Goal: Task Accomplishment & Management: Use online tool/utility

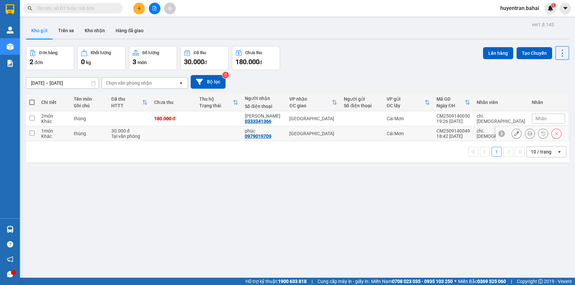
click at [377, 137] on td at bounding box center [362, 133] width 43 height 15
checkbox input "true"
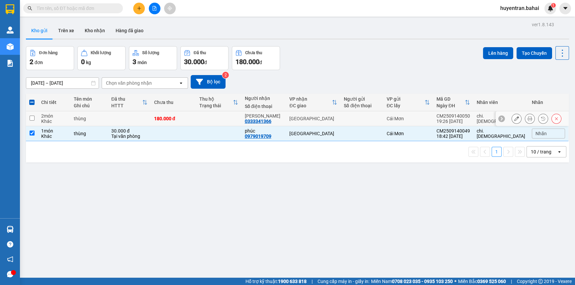
click at [376, 117] on div at bounding box center [362, 118] width 36 height 5
checkbox input "true"
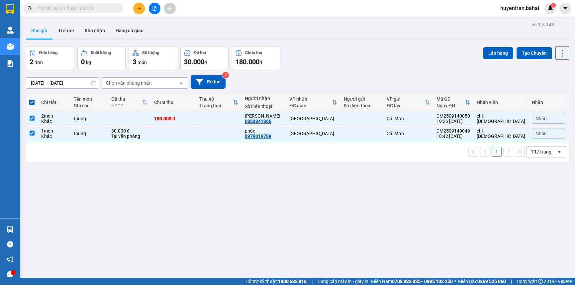
click at [476, 55] on div "Đơn hàng 2 đơn Khối lượng 0 kg Số lượng 3 món Đã thu 30.000 đ Chưa thu 180.000 …" at bounding box center [297, 58] width 543 height 24
click at [483, 54] on button "Lên hàng" at bounding box center [498, 53] width 30 height 12
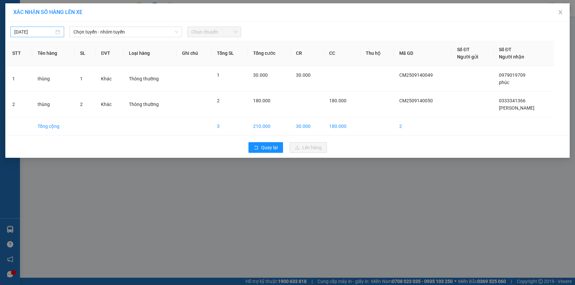
click at [53, 32] on body "Kết quả tìm kiếm ( 0 ) Bộ lọc No Data huyentran.bahai 1 Quản Lý Quản lý khách h…" at bounding box center [287, 142] width 575 height 285
type input "15/09/2025"
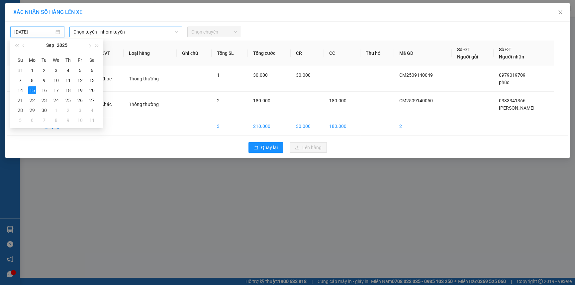
click at [112, 32] on span "Chọn tuyến - nhóm tuyến" at bounding box center [125, 32] width 105 height 10
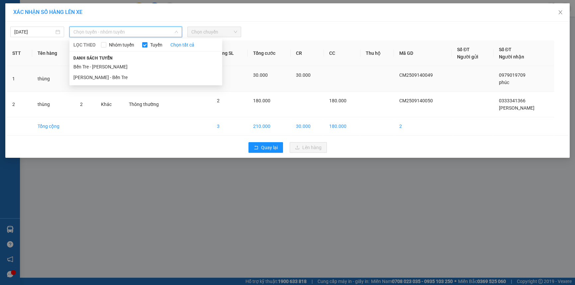
click at [117, 68] on li "Bến Tre - Hồ Chí Minh" at bounding box center [145, 66] width 153 height 11
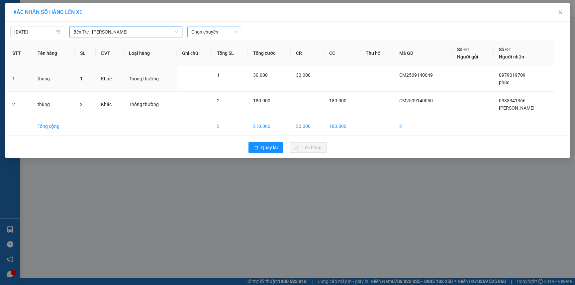
click at [204, 34] on span "Chọn chuyến" at bounding box center [214, 32] width 46 height 10
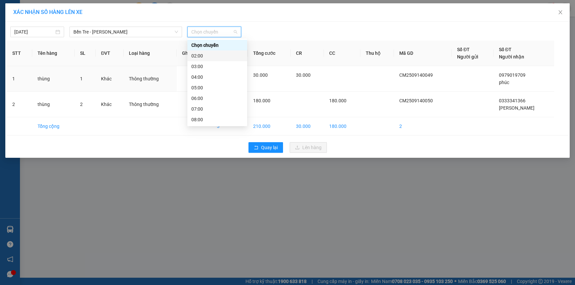
click at [201, 56] on div "02:00" at bounding box center [217, 55] width 52 height 7
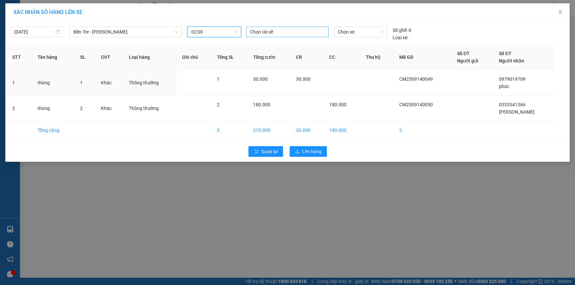
click at [259, 33] on div at bounding box center [287, 32] width 79 height 8
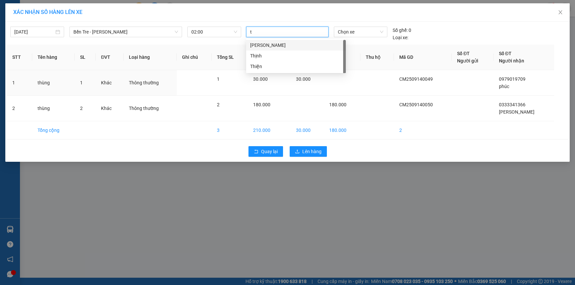
type input "th"
click at [258, 43] on div "Thanh" at bounding box center [296, 45] width 92 height 7
click at [355, 35] on span "Chọn xe" at bounding box center [360, 32] width 45 height 10
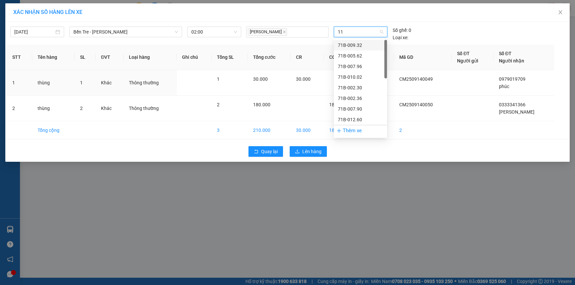
type input "113"
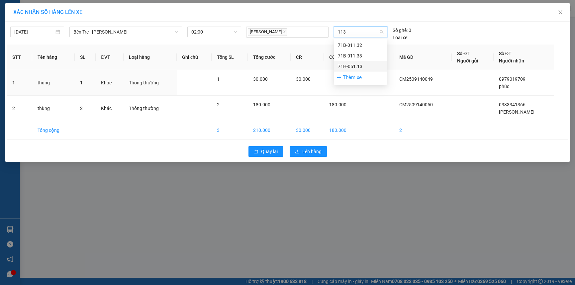
click at [356, 65] on div "71H-051.13" at bounding box center [360, 66] width 45 height 7
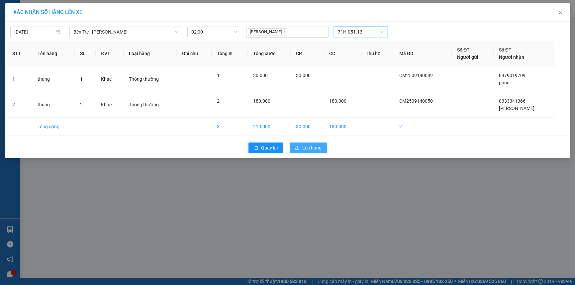
click at [318, 144] on span "Lên hàng" at bounding box center [311, 147] width 19 height 7
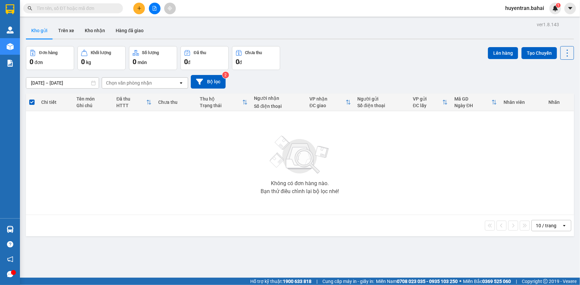
click at [116, 6] on span at bounding box center [118, 8] width 4 height 7
click at [106, 8] on input "text" at bounding box center [76, 8] width 78 height 7
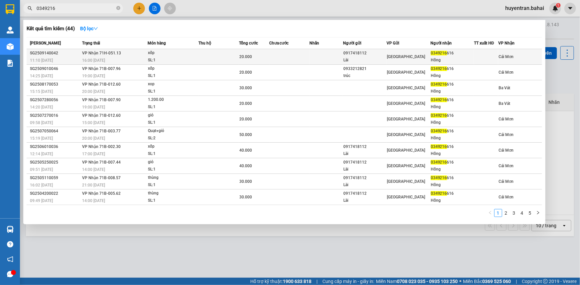
type input "0349216"
click at [470, 60] on div "Hồng" at bounding box center [452, 60] width 43 height 7
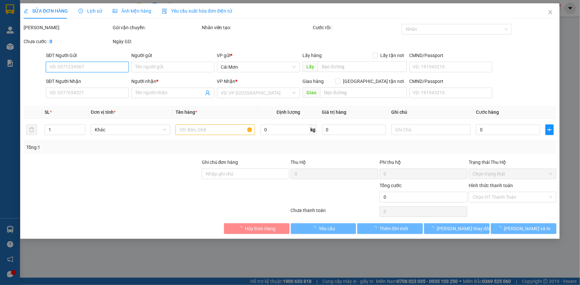
type input "0917418112"
type input "Lài"
type input "0349216616"
type input "Hồng"
type input "20.000"
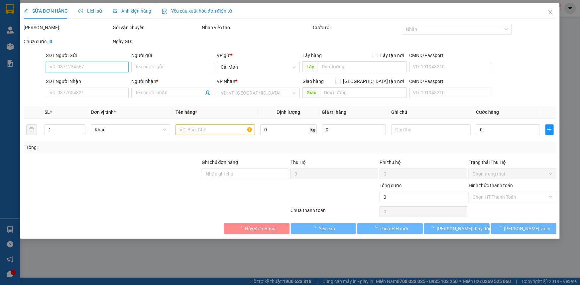
type input "0"
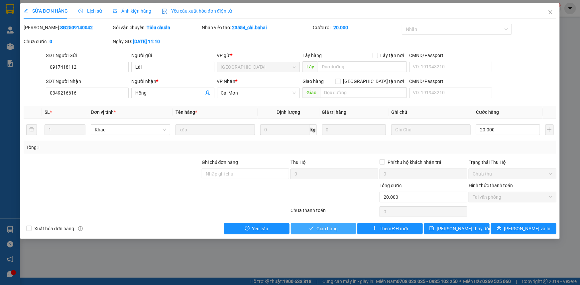
click at [343, 225] on button "Giao hàng" at bounding box center [323, 229] width 65 height 11
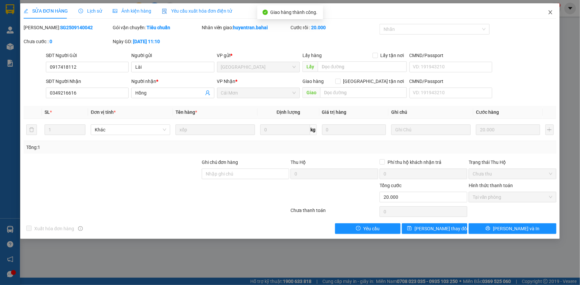
click at [550, 15] on icon "close" at bounding box center [550, 12] width 5 height 5
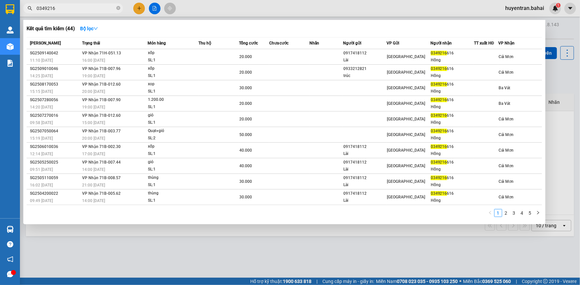
click at [65, 7] on input "0349216" at bounding box center [76, 8] width 78 height 7
click at [270, 249] on div at bounding box center [290, 142] width 580 height 285
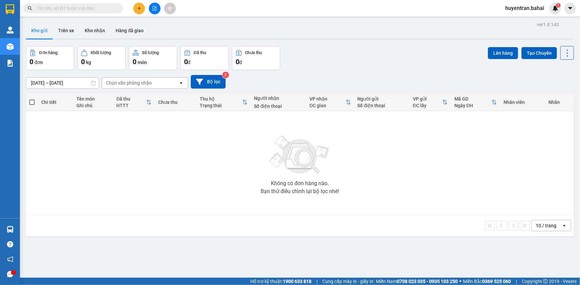
click at [87, 7] on input "text" at bounding box center [76, 8] width 78 height 7
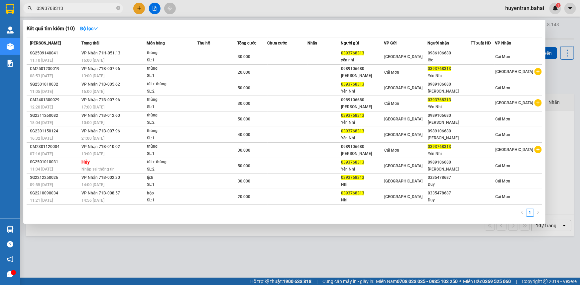
type input "0393768313"
click at [205, 238] on div at bounding box center [290, 142] width 580 height 285
